Goal: Find specific page/section: Find specific page/section

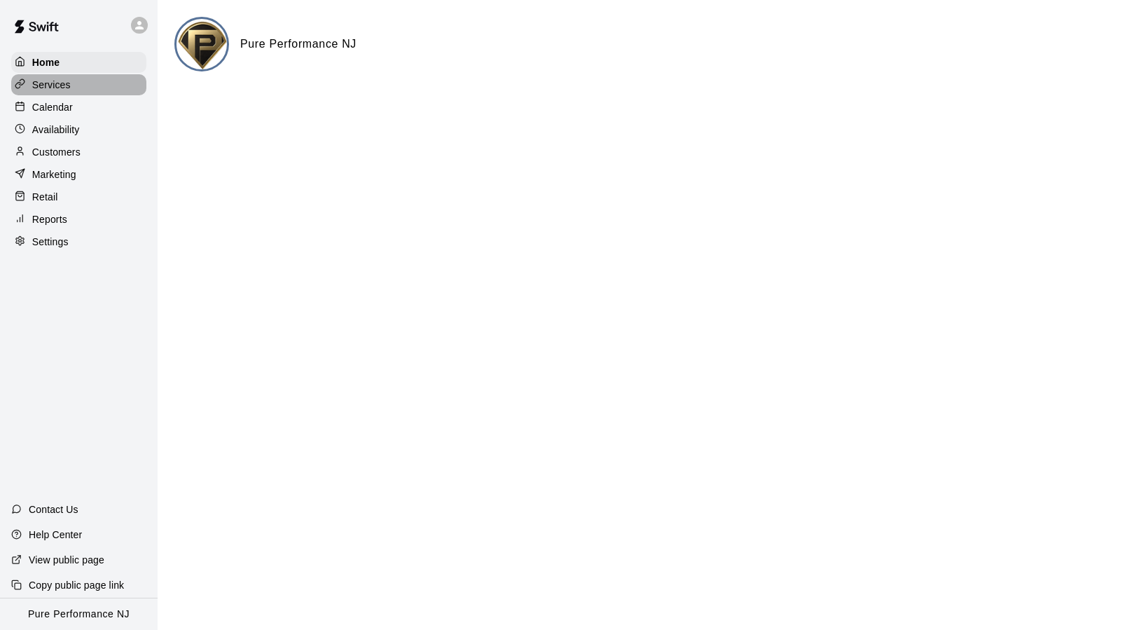
click at [62, 89] on p "Services" at bounding box center [51, 85] width 39 height 14
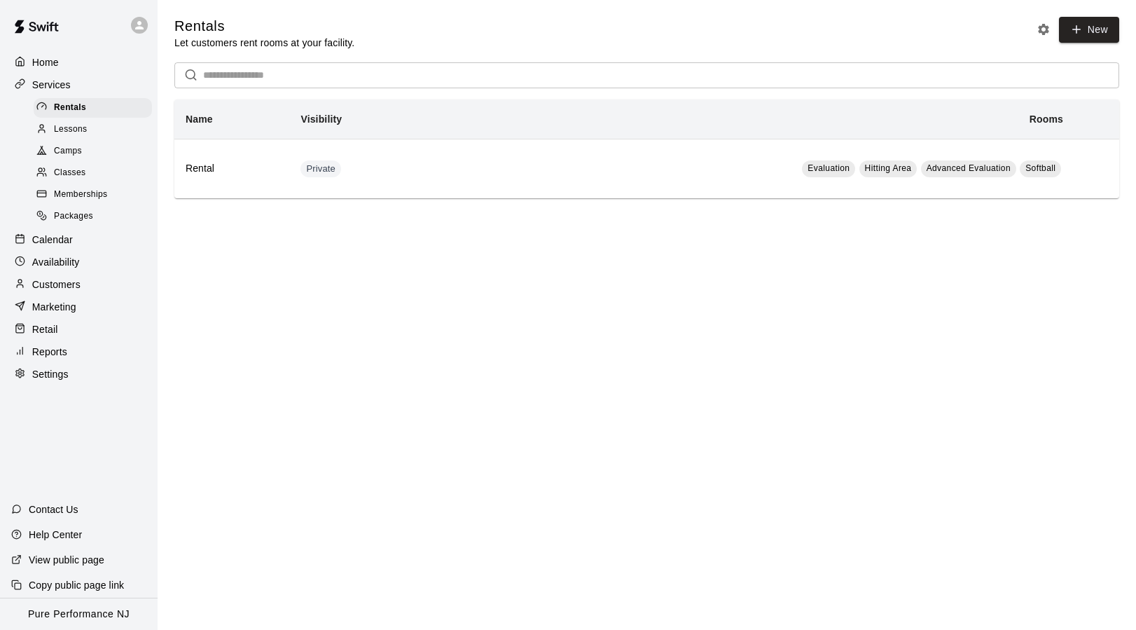
click at [74, 192] on span "Memberships" at bounding box center [80, 195] width 53 height 14
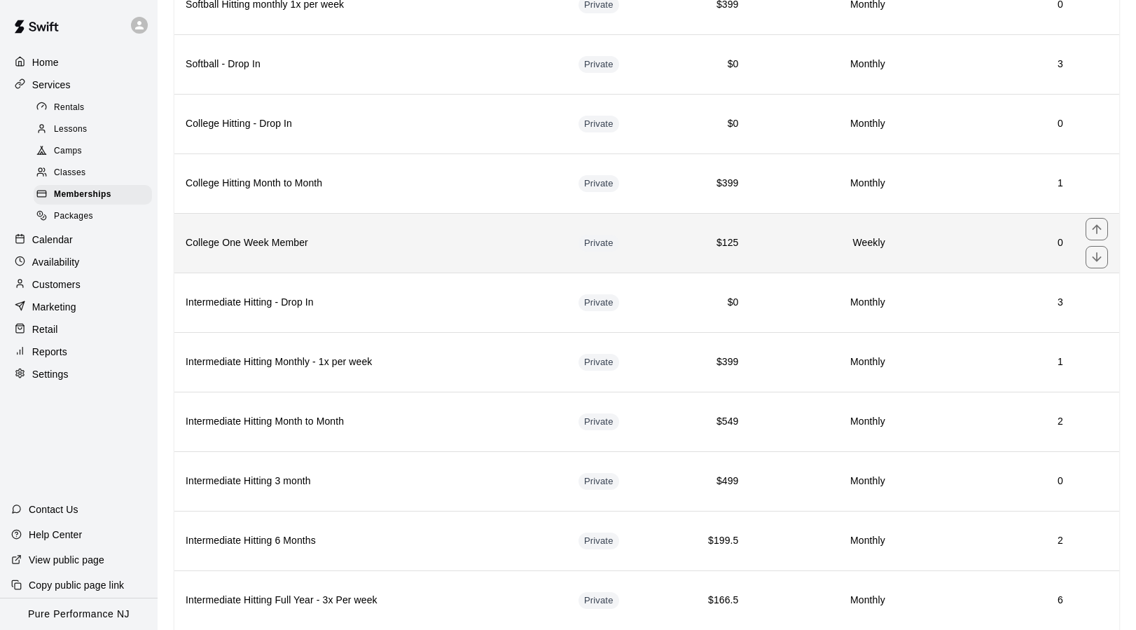
scroll to position [524, 0]
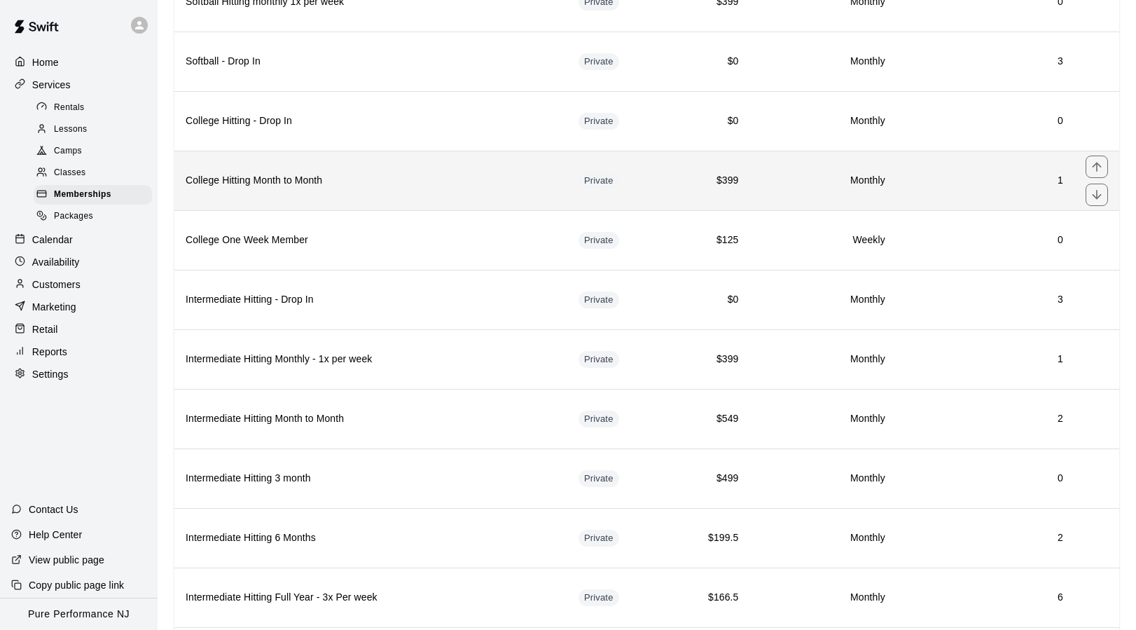
click at [1061, 181] on h6 "1" at bounding box center [986, 180] width 156 height 15
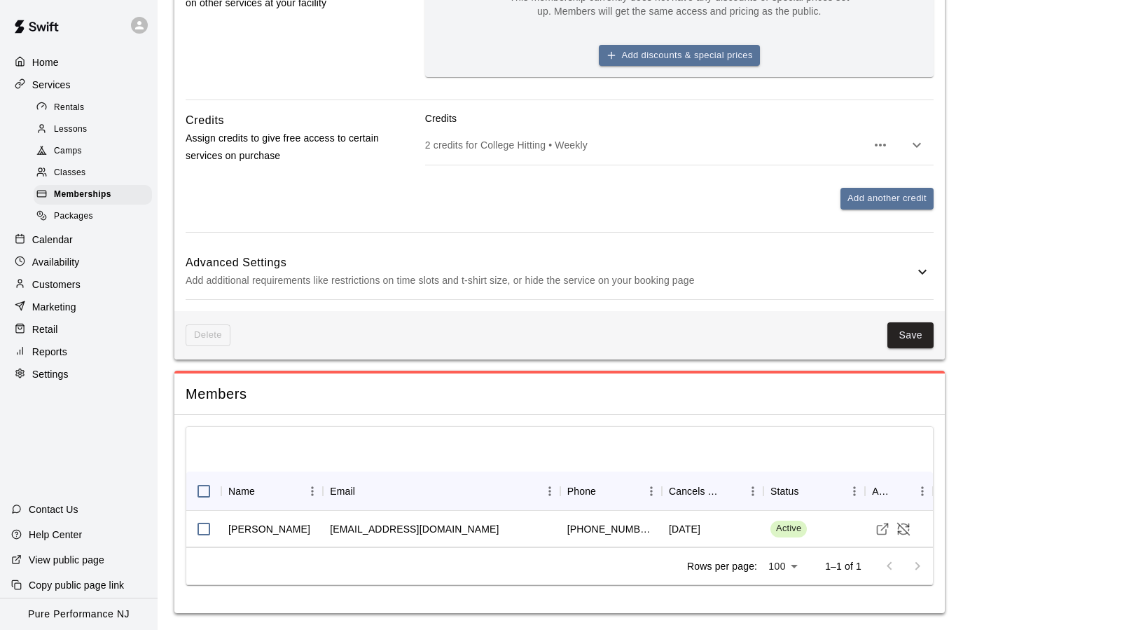
scroll to position [860, 0]
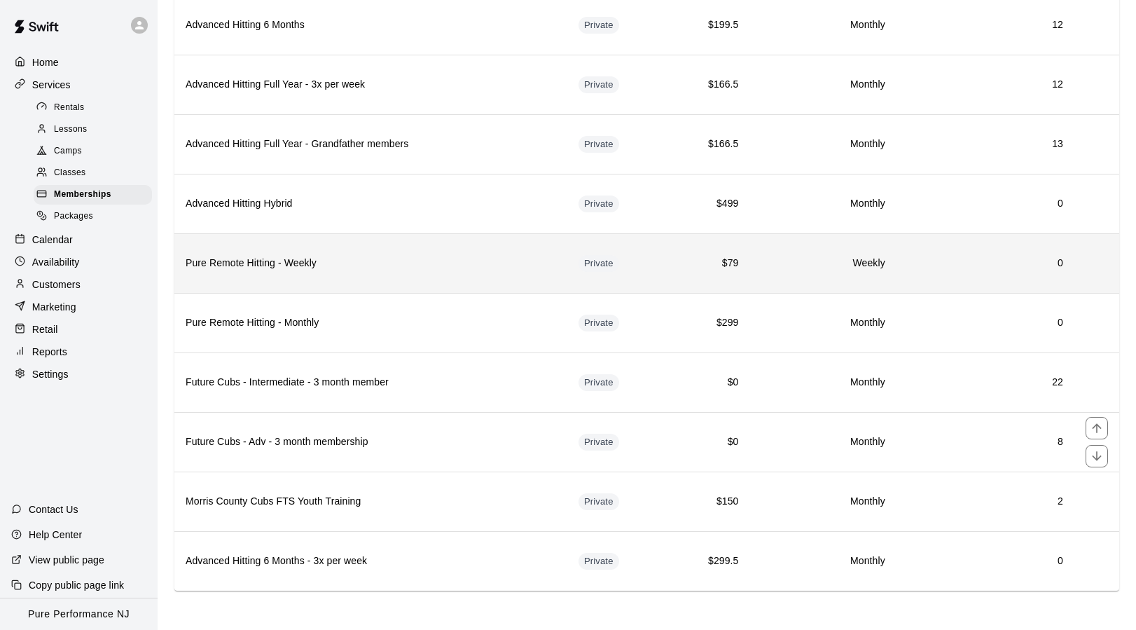
scroll to position [1513, 0]
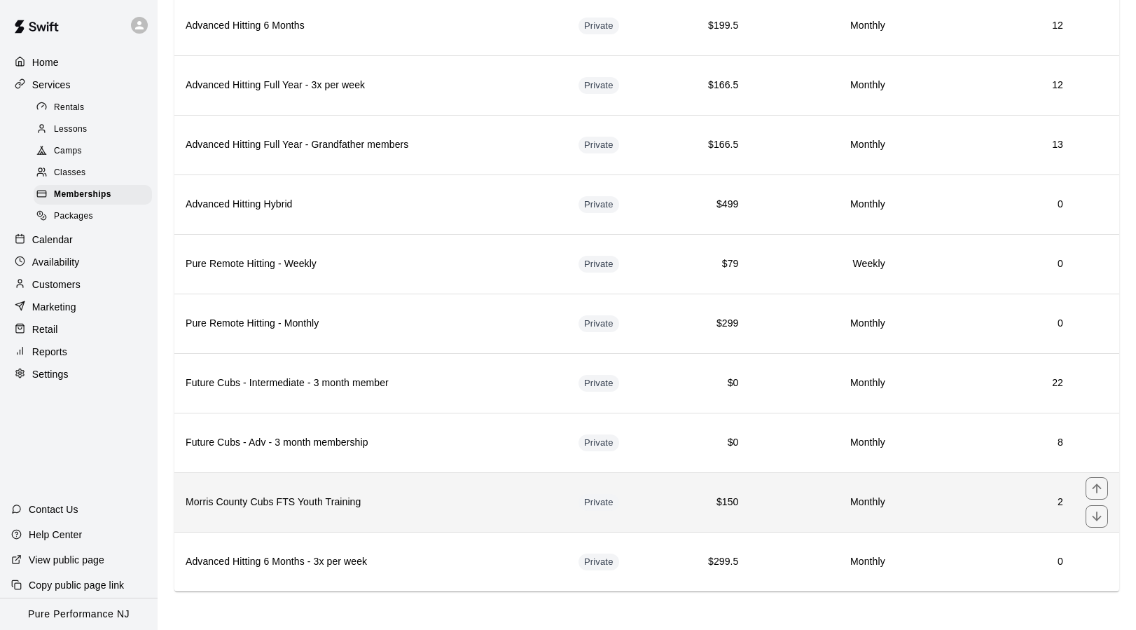
click at [671, 509] on td "$150" at bounding box center [707, 502] width 88 height 60
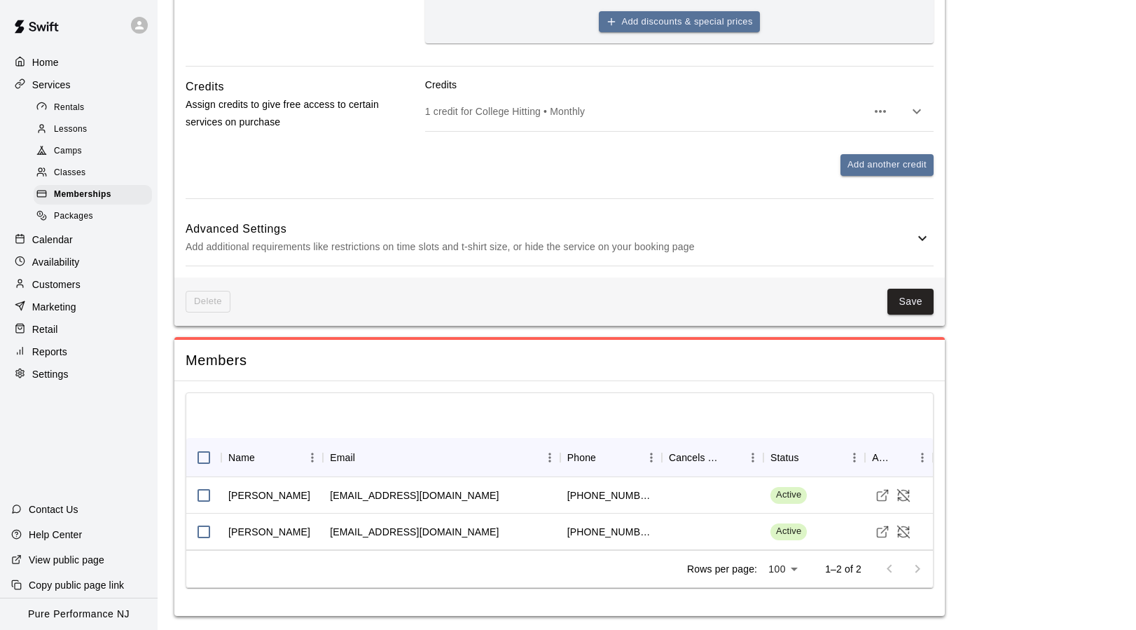
scroll to position [633, 0]
click at [879, 530] on icon "Visit customer profile" at bounding box center [883, 532] width 14 height 14
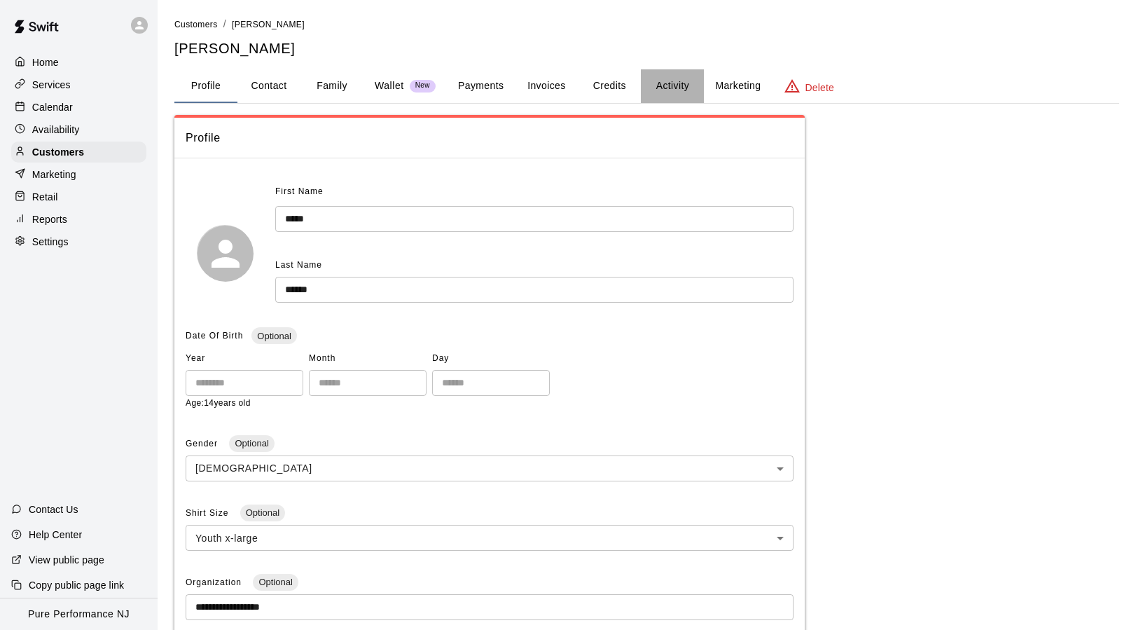
click at [670, 87] on button "Activity" at bounding box center [672, 86] width 63 height 34
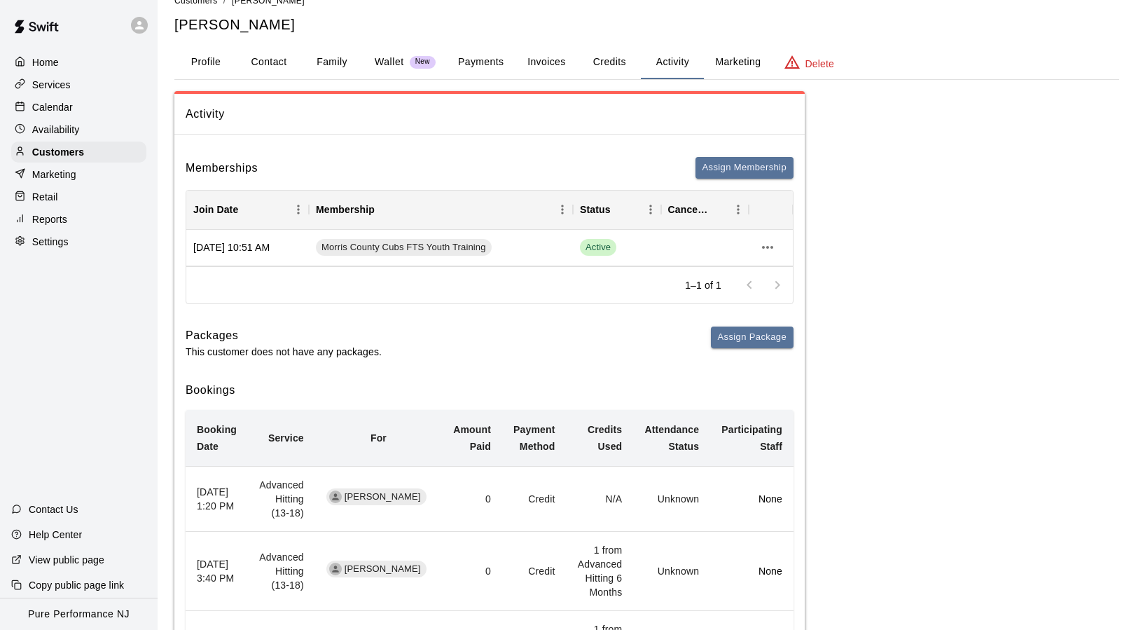
scroll to position [12, 0]
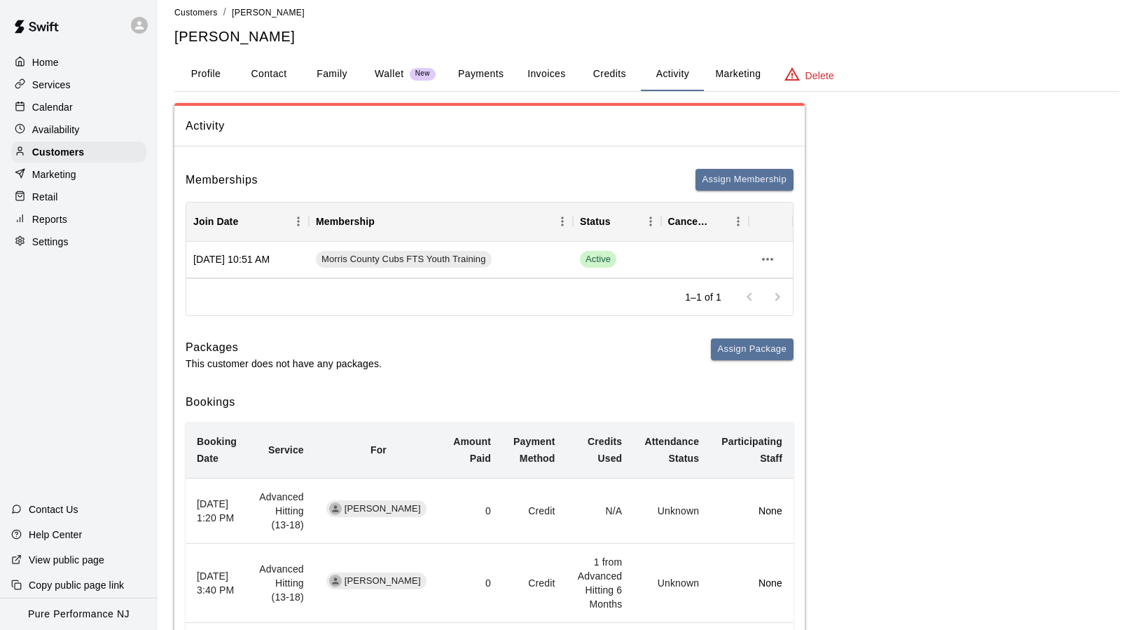
click at [492, 76] on button "Payments" at bounding box center [481, 74] width 68 height 34
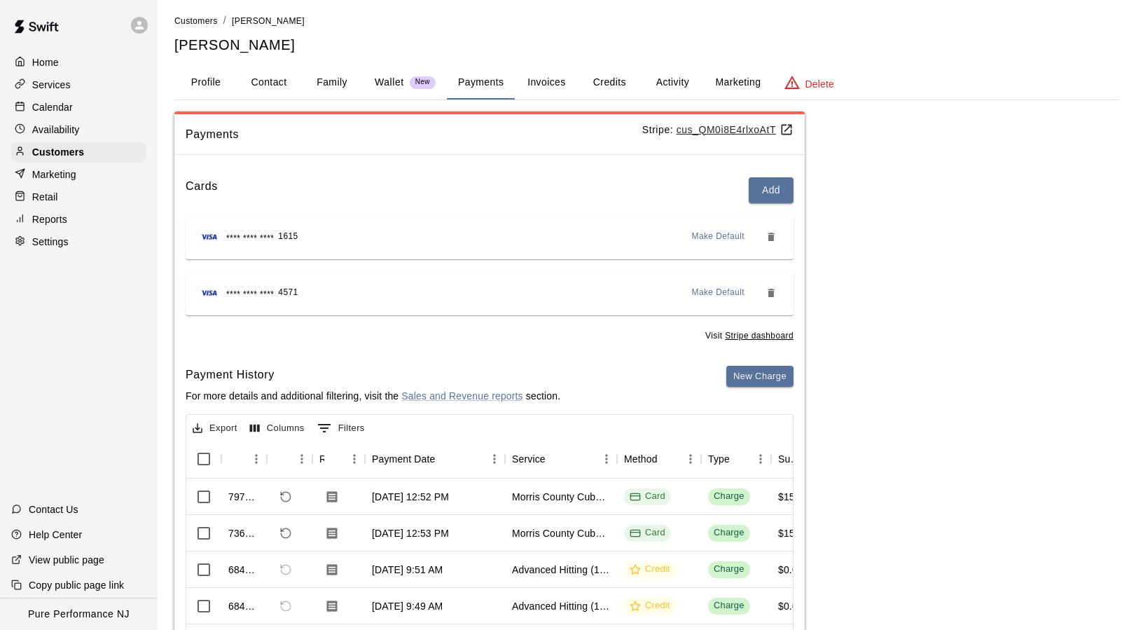
scroll to position [4, 0]
click at [55, 85] on p "Services" at bounding box center [51, 85] width 39 height 14
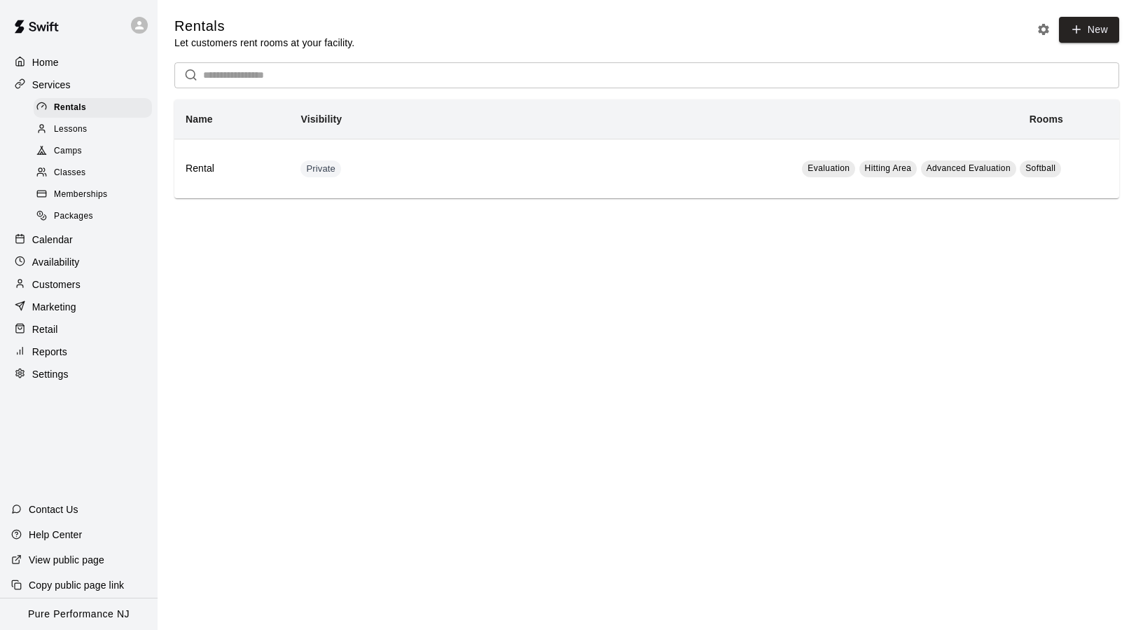
click at [71, 188] on span "Memberships" at bounding box center [80, 195] width 53 height 14
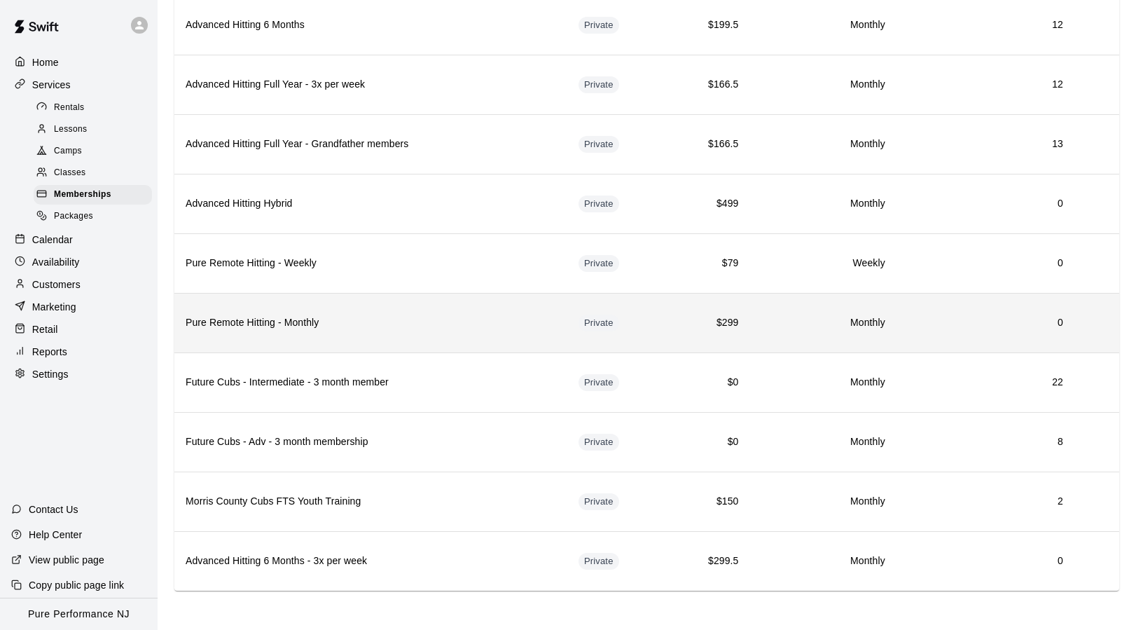
scroll to position [1513, 0]
